Goal: Go to known website: Access a specific website the user already knows

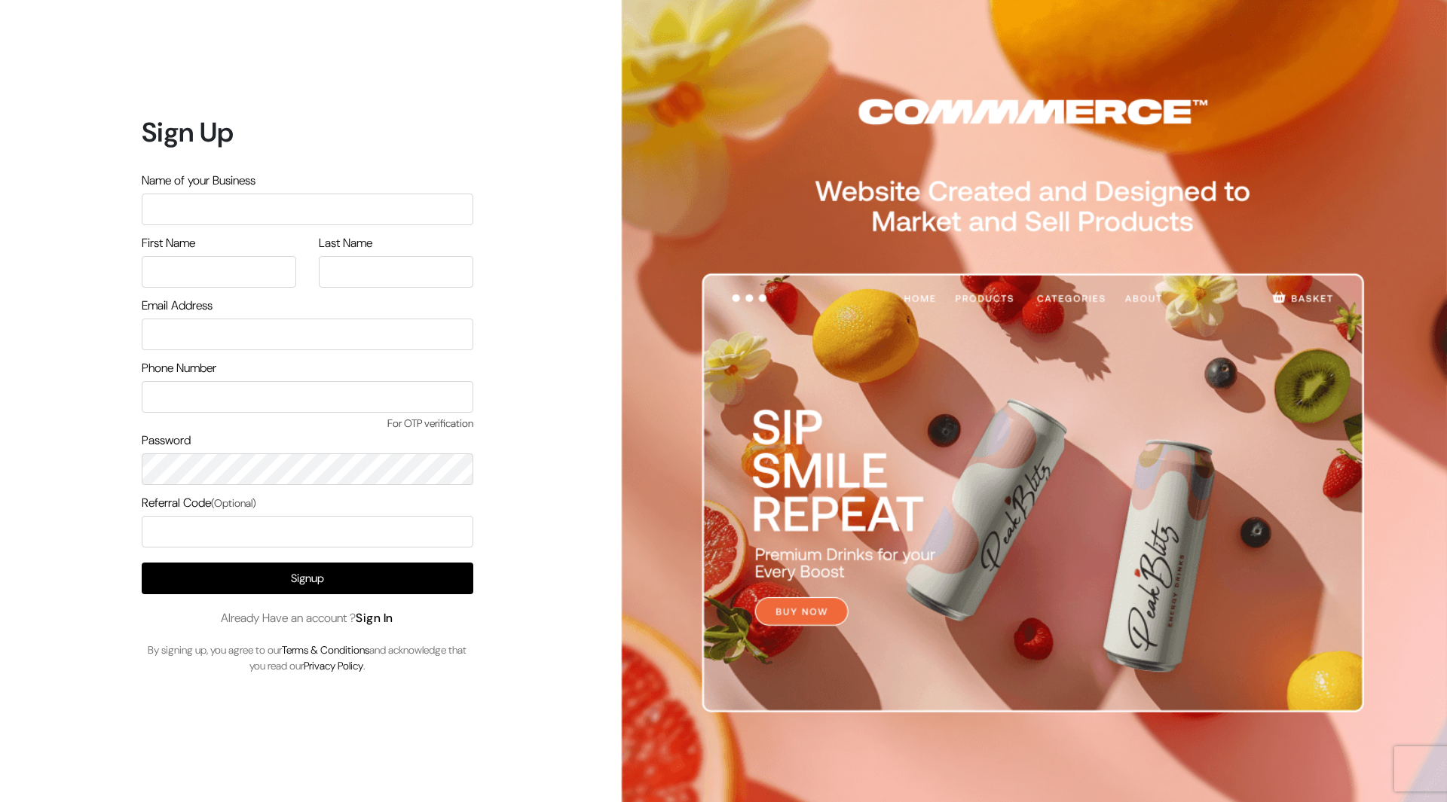
click at [393, 616] on link "Sign In" at bounding box center [375, 618] width 38 height 16
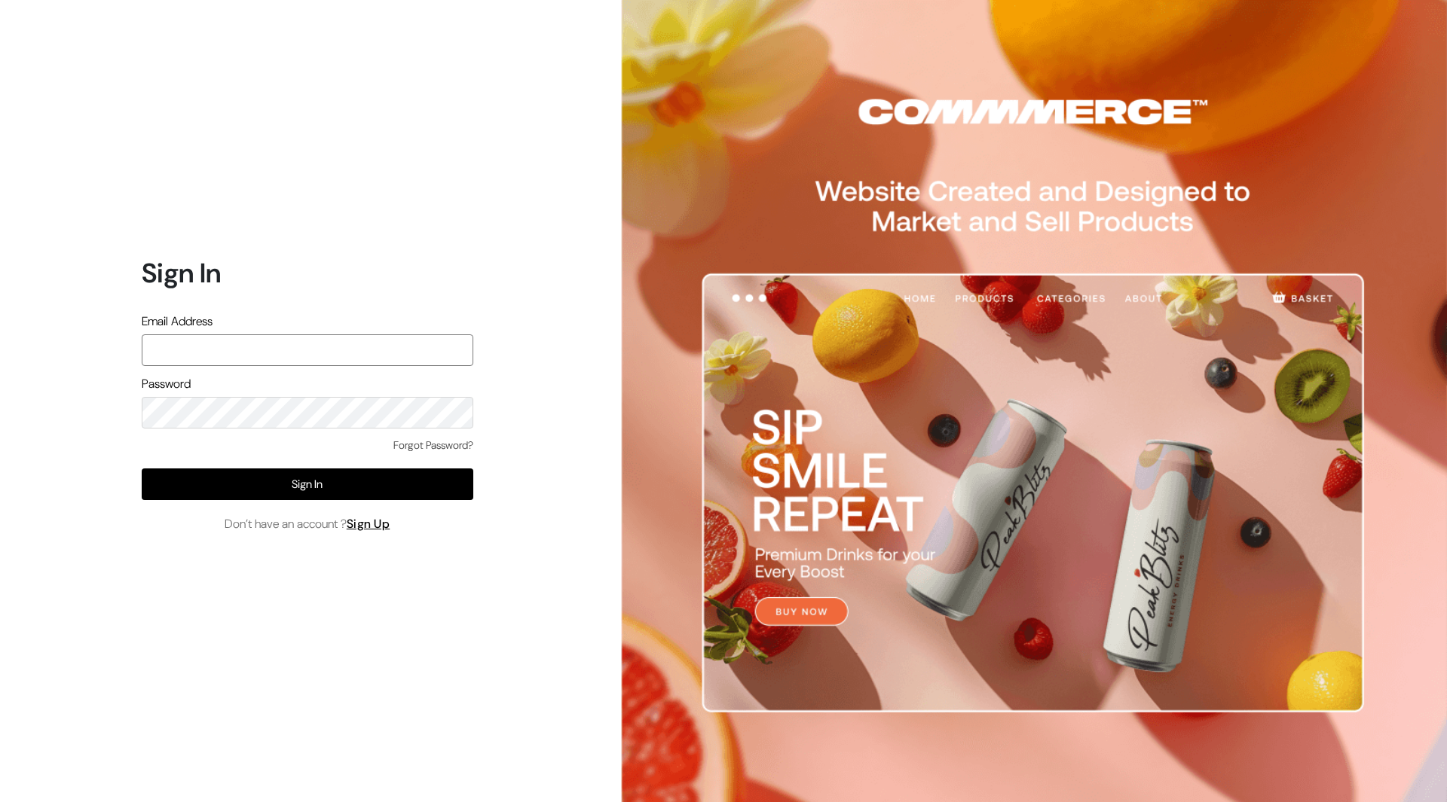
type input "demo@outdocart.in"
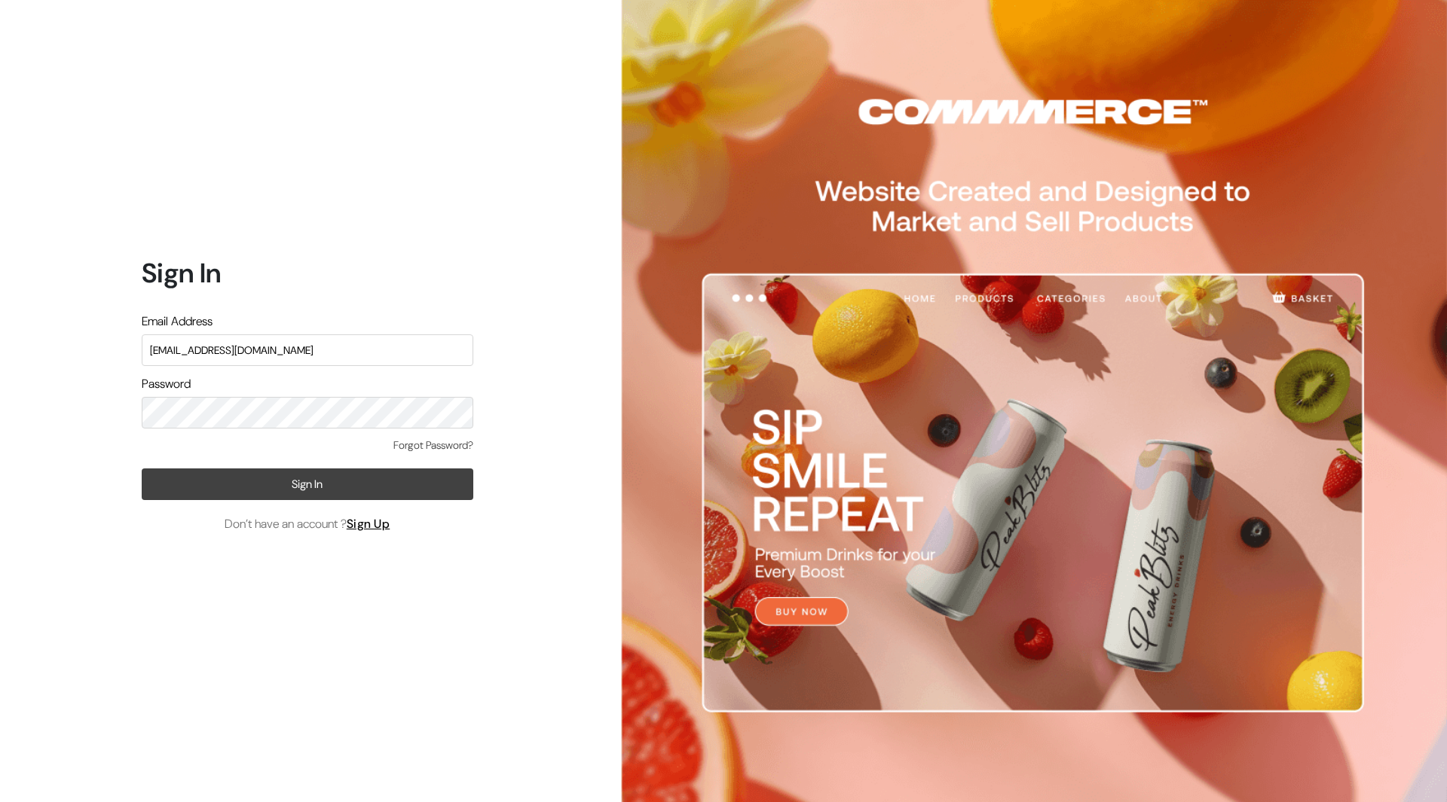
click at [264, 488] on button "Sign In" at bounding box center [308, 485] width 332 height 32
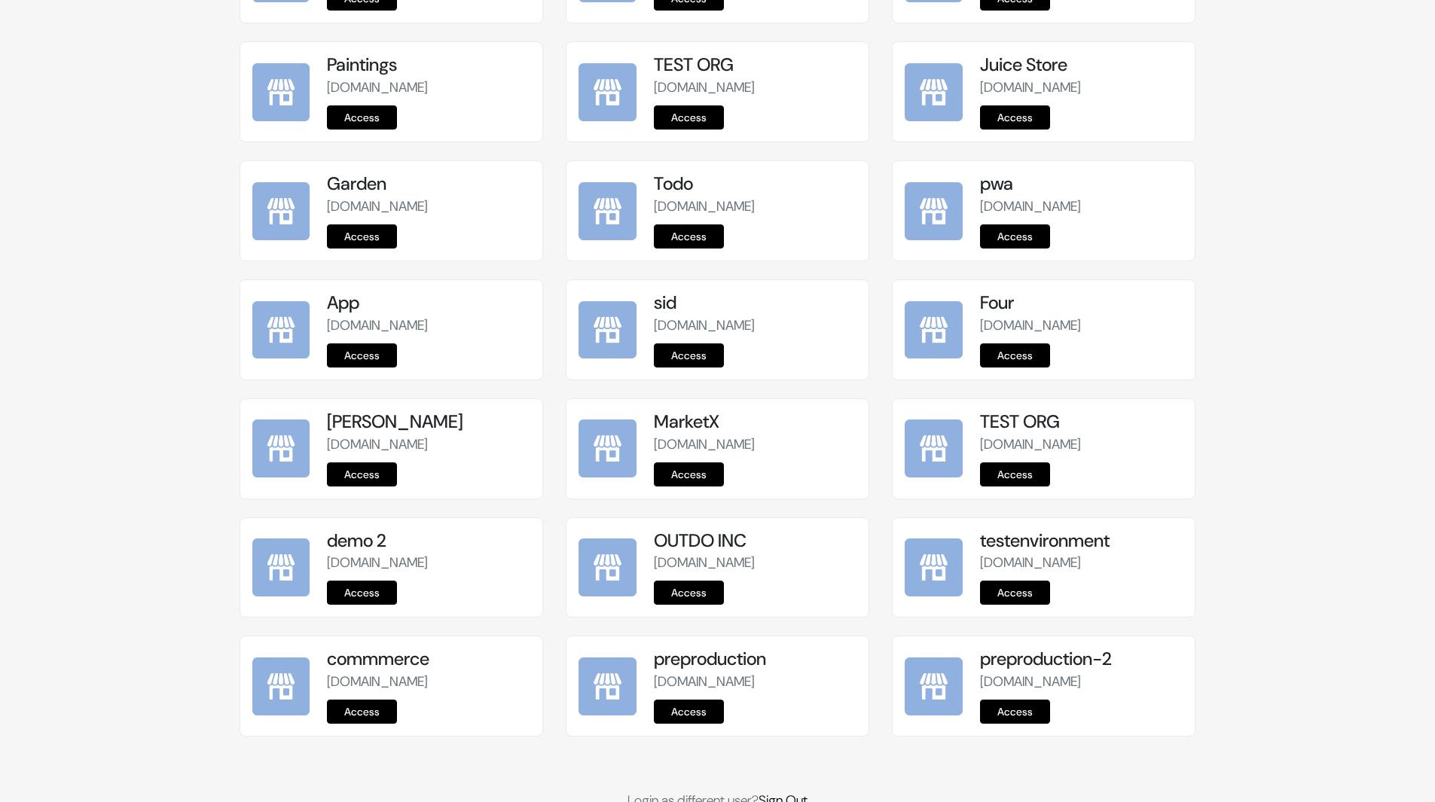
scroll to position [1668, 0]
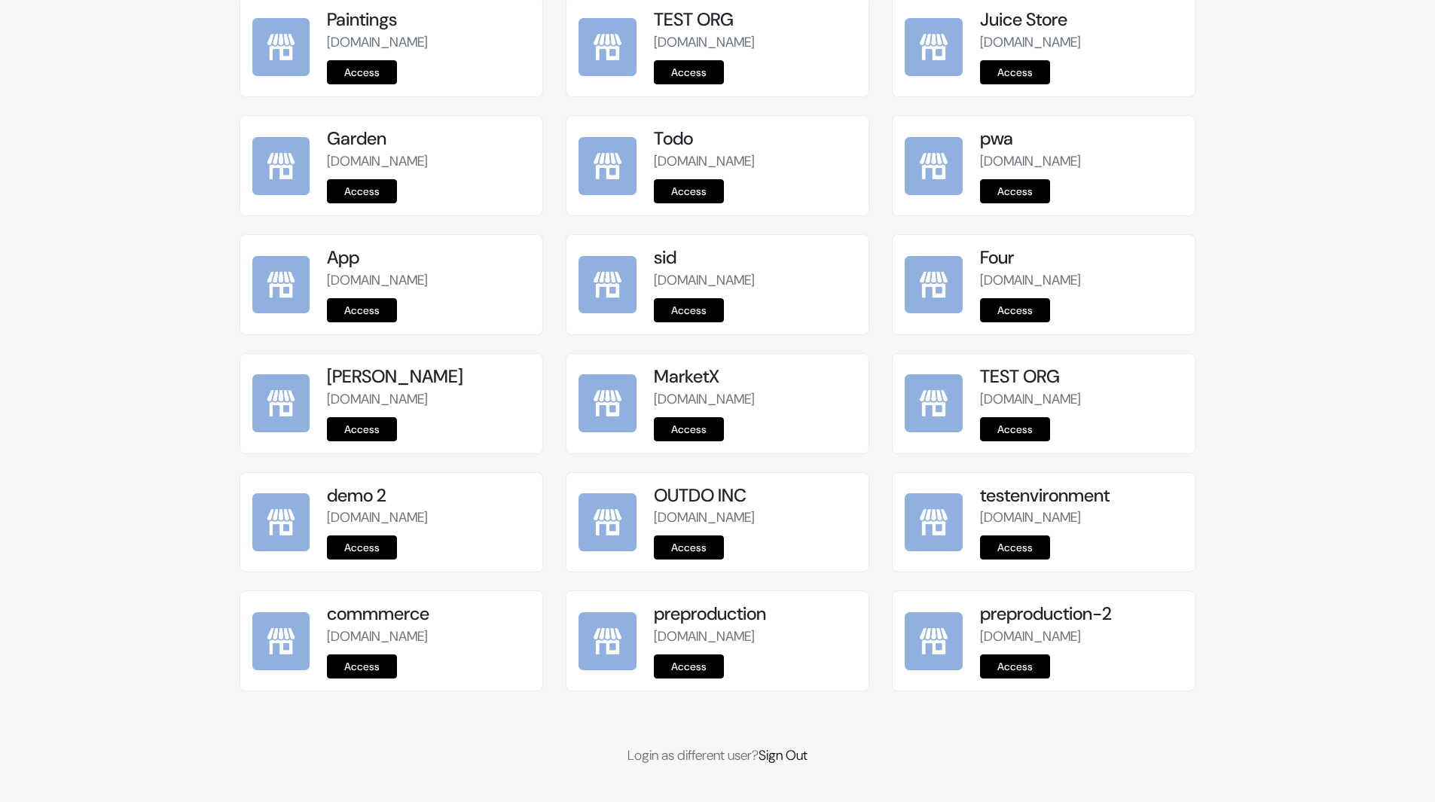
click at [701, 672] on link "Access" at bounding box center [689, 667] width 70 height 24
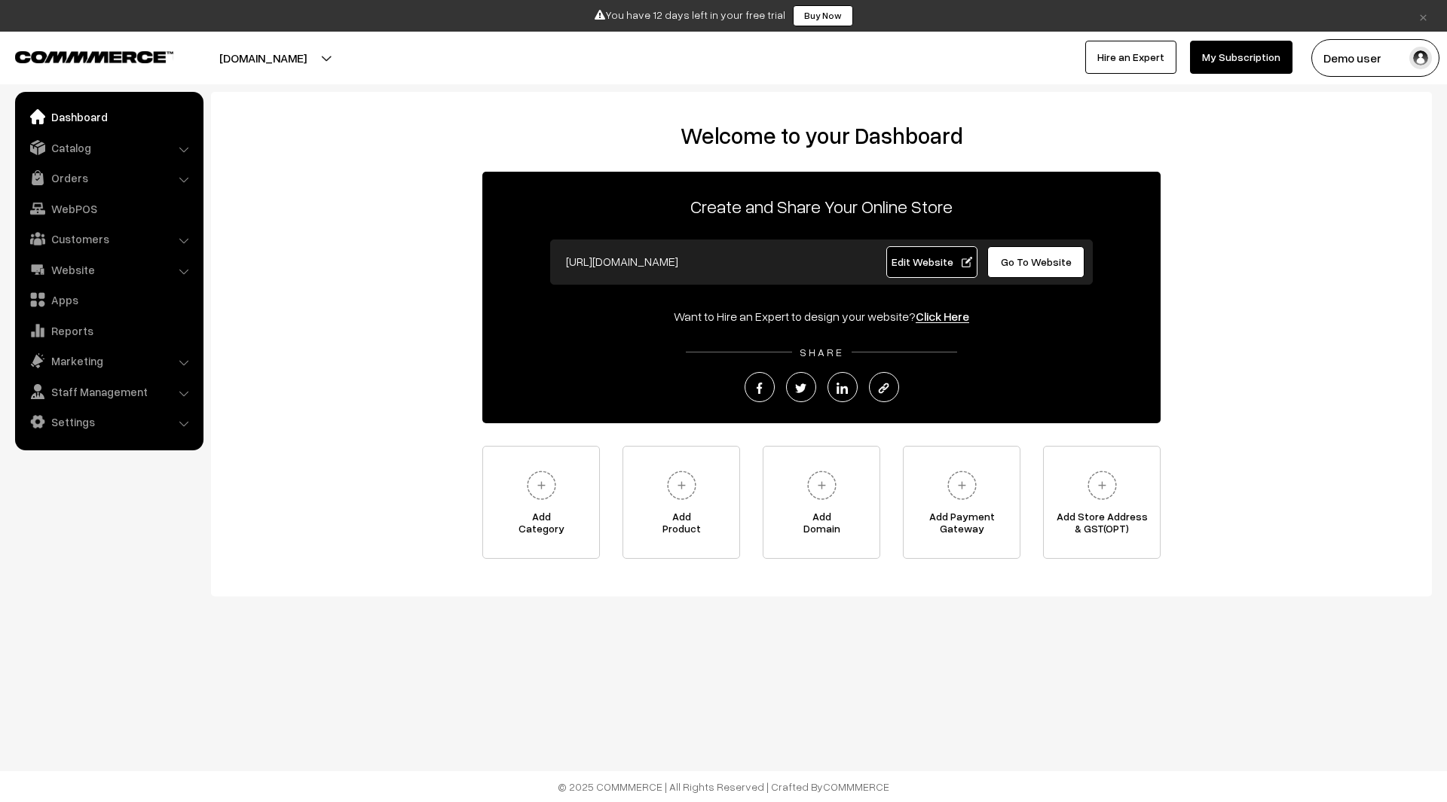
click at [1373, 66] on button "Demo user" at bounding box center [1375, 58] width 128 height 38
click at [1356, 240] on link "Sign Out" at bounding box center [1375, 237] width 128 height 33
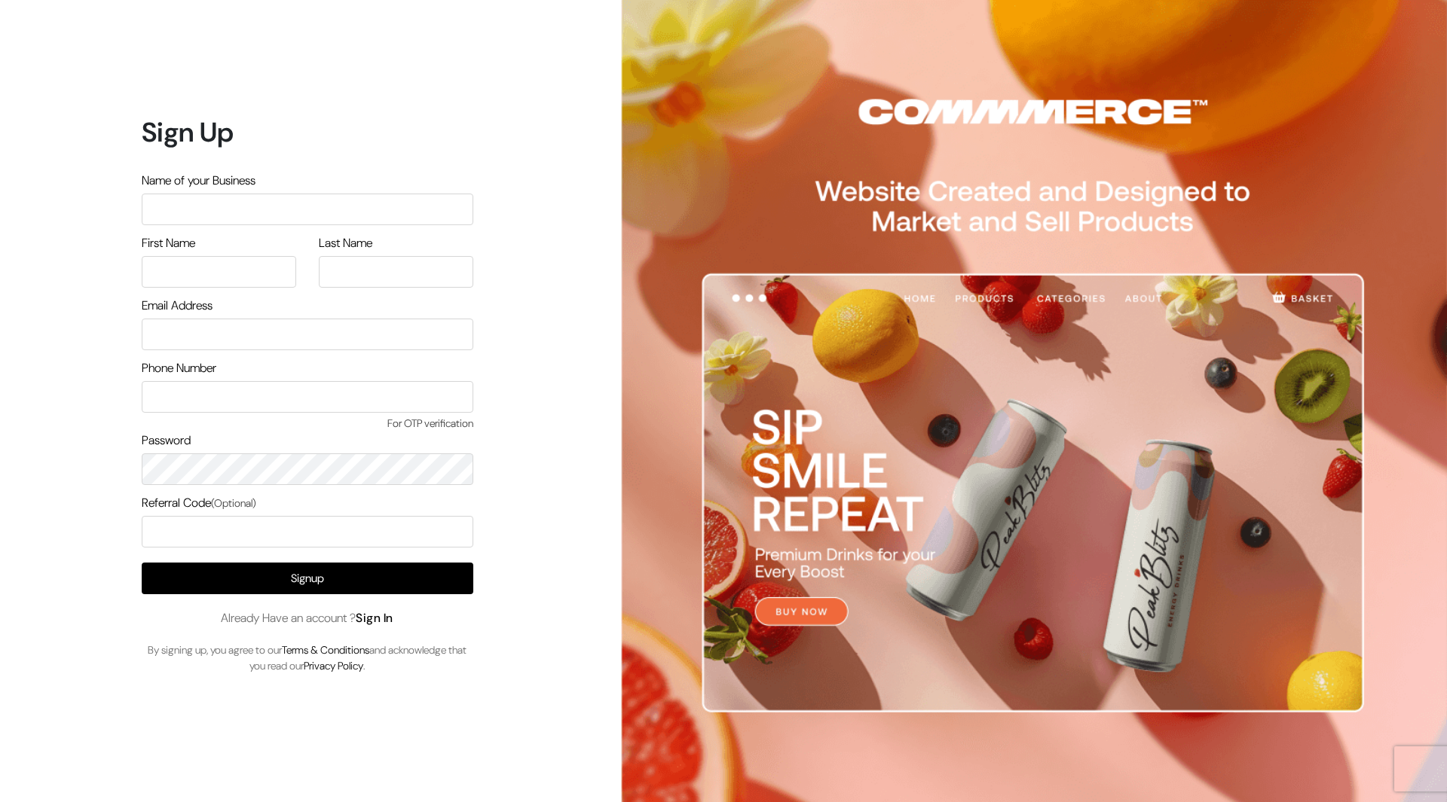
click at [378, 621] on link "Sign In" at bounding box center [375, 618] width 38 height 16
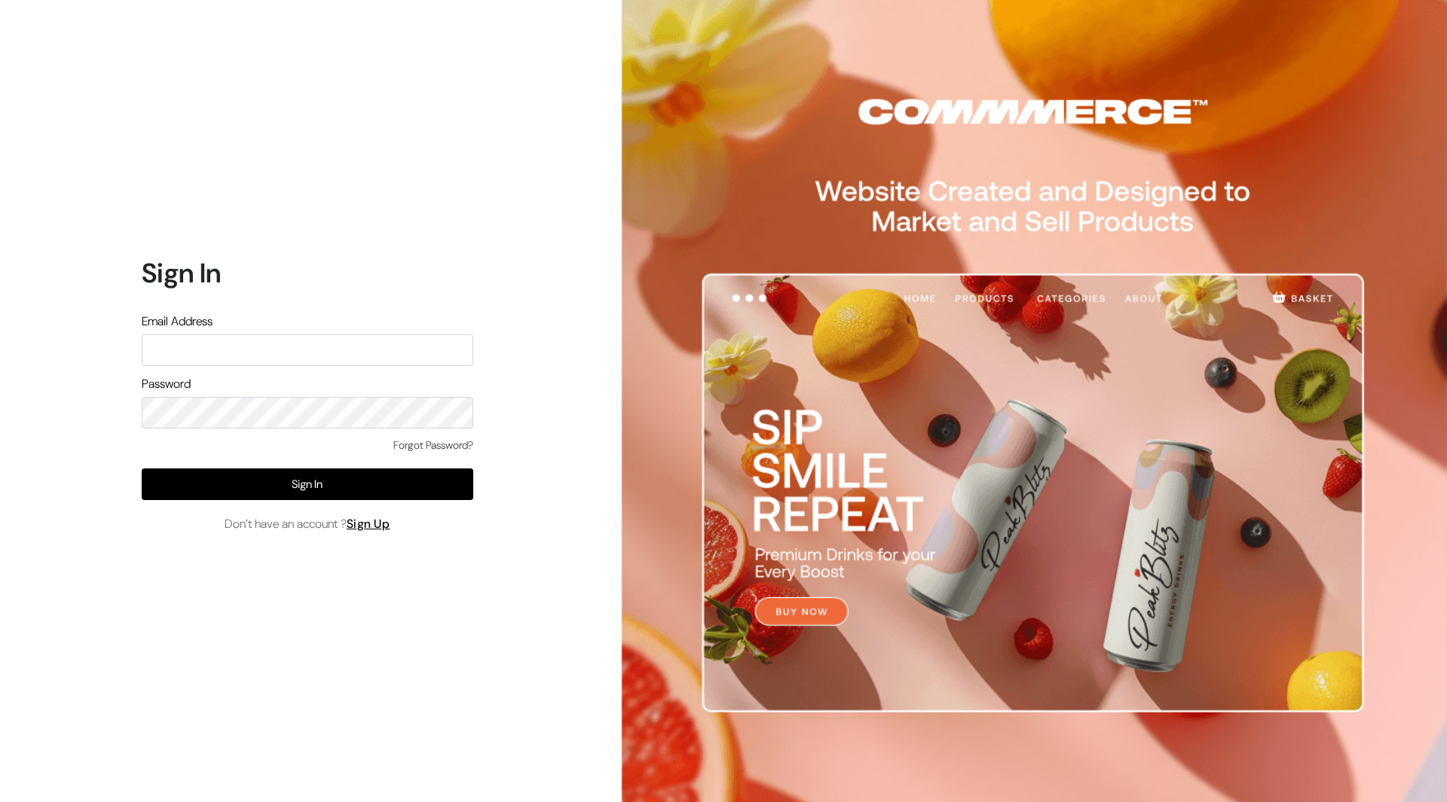
click at [316, 345] on input "text" at bounding box center [308, 351] width 332 height 32
click at [268, 349] on input "text" at bounding box center [308, 351] width 332 height 32
type input "mayank@commmerce.com"
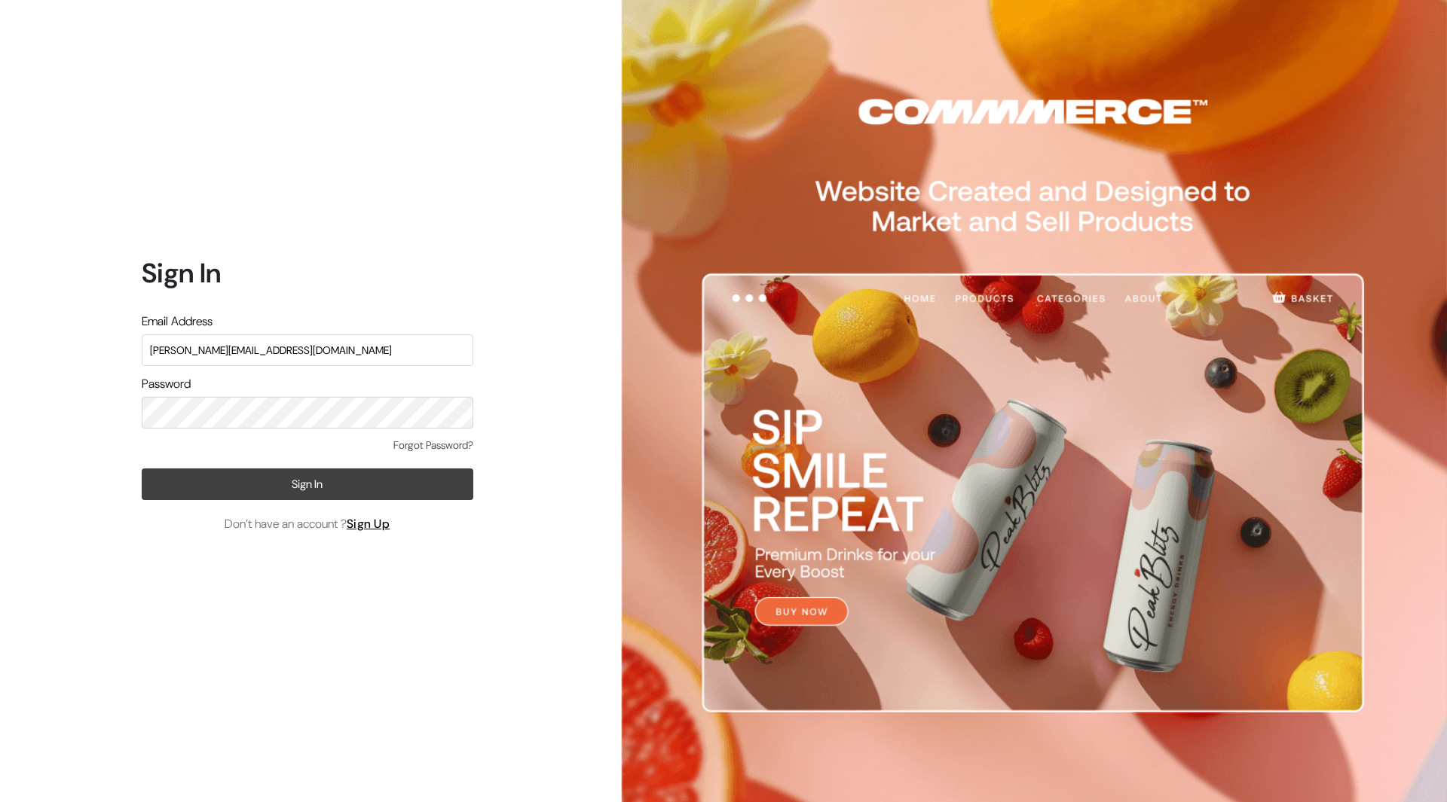
click at [299, 473] on button "Sign In" at bounding box center [308, 485] width 332 height 32
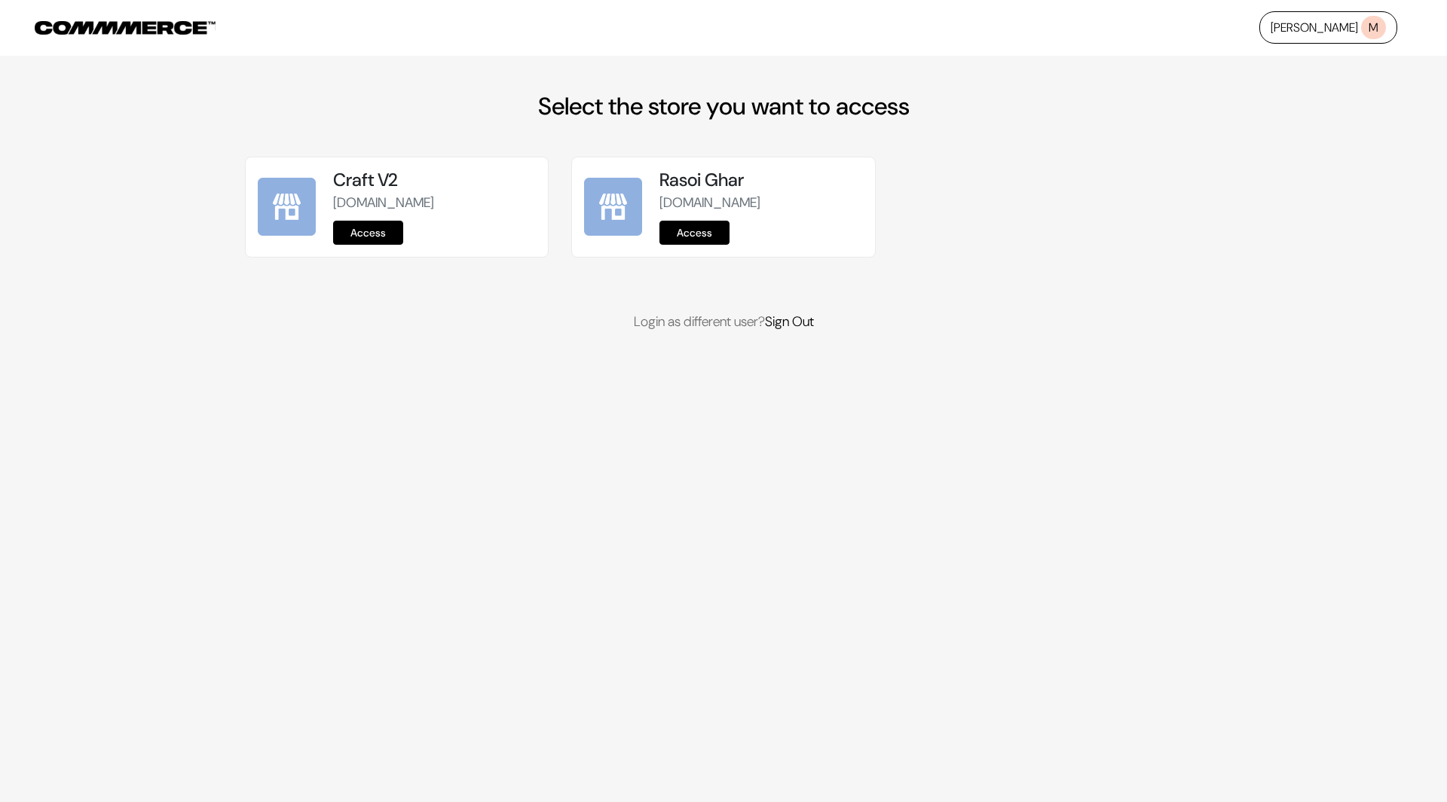
click at [692, 231] on link "Access" at bounding box center [694, 233] width 70 height 24
click at [706, 228] on link "Access" at bounding box center [694, 233] width 70 height 24
